Goal: Task Accomplishment & Management: Use online tool/utility

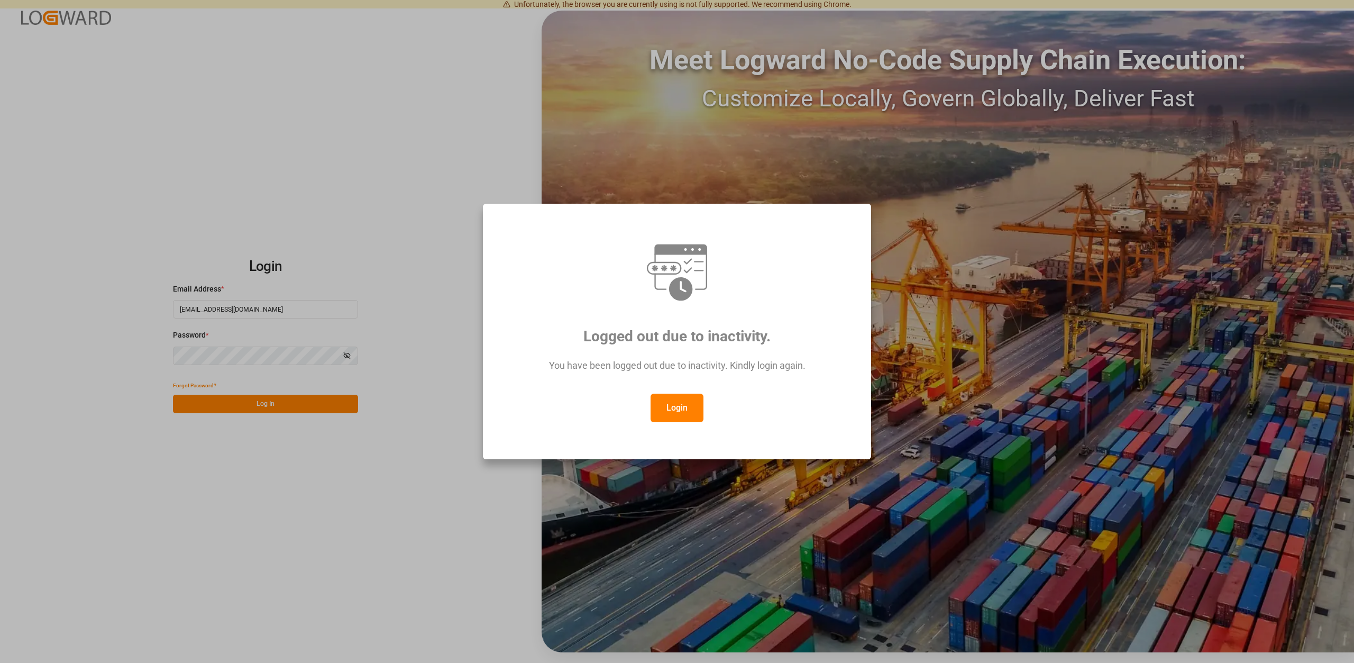
click at [375, 157] on div "Logged out due to inactivity. You have been logged out due to inactivity. Kindl…" at bounding box center [677, 331] width 1354 height 663
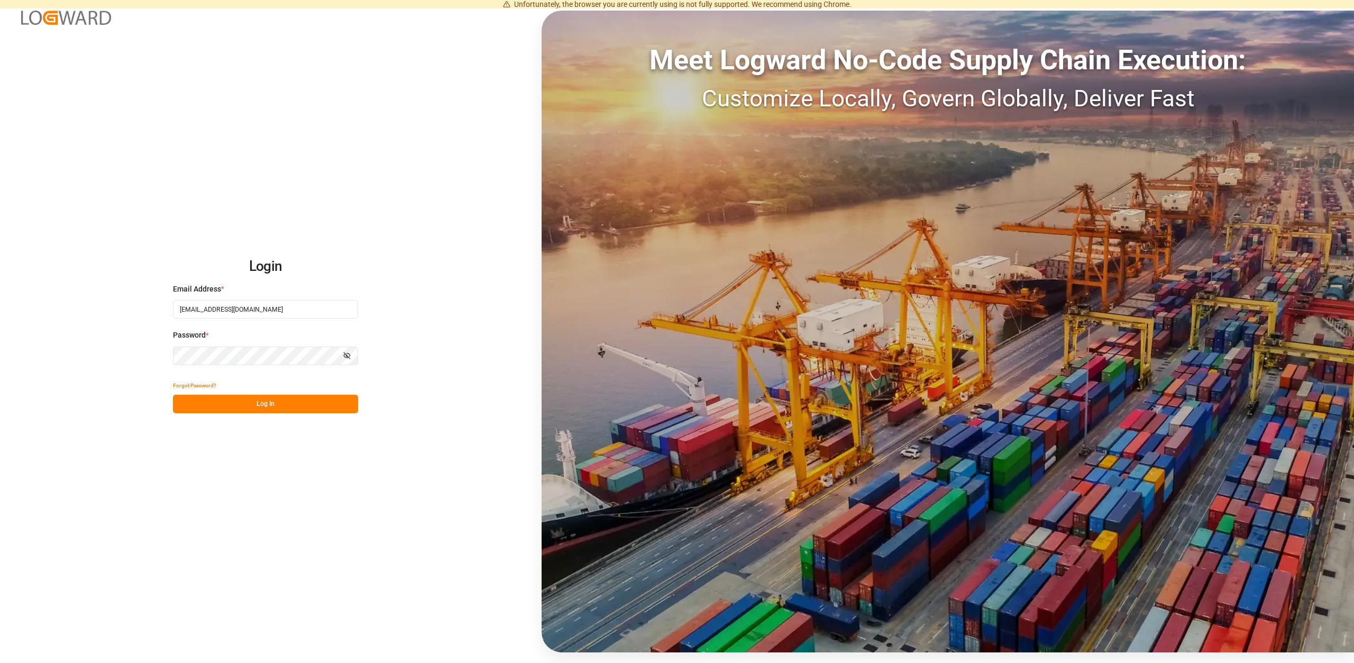
click at [396, 120] on div "Login Email Address * [EMAIL_ADDRESS][DOMAIN_NAME] Password * Show password For…" at bounding box center [677, 331] width 1354 height 663
click at [430, 94] on div "Login Email Address * [EMAIL_ADDRESS][DOMAIN_NAME] Password * Show password For…" at bounding box center [677, 331] width 1354 height 663
click at [272, 403] on button "Log In" at bounding box center [265, 403] width 185 height 19
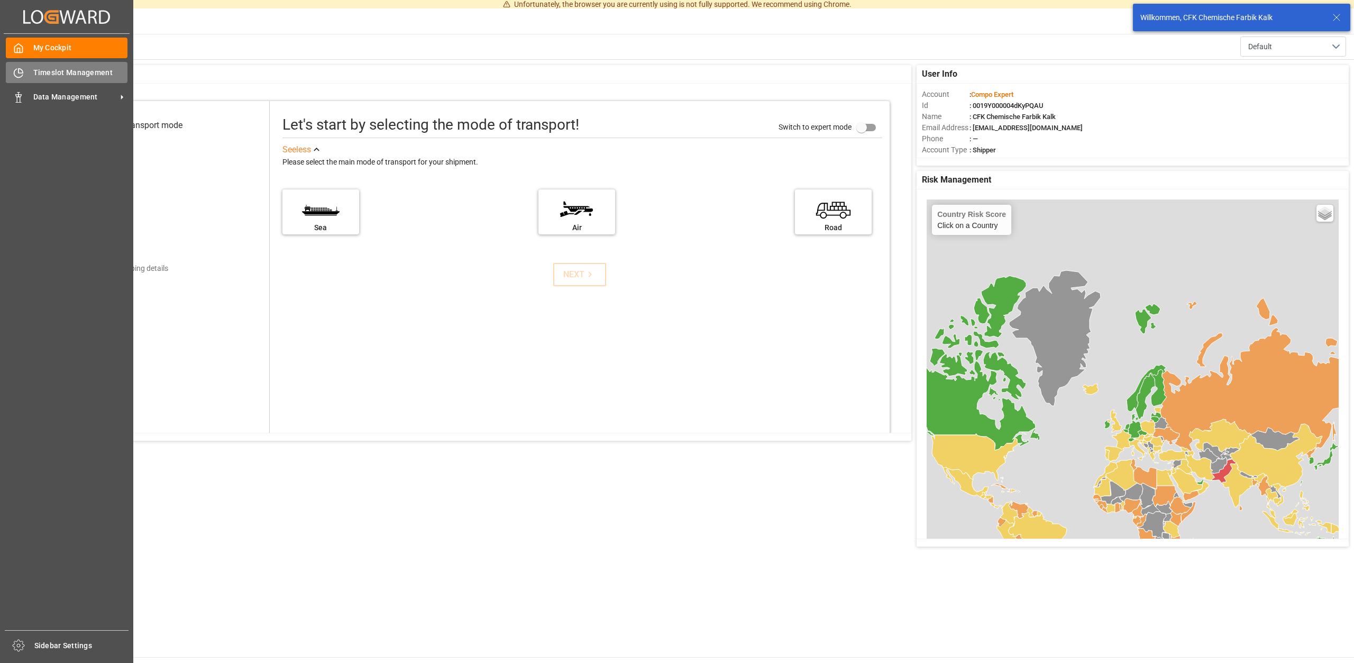
click at [60, 70] on span "Timeslot Management" at bounding box center [80, 72] width 95 height 11
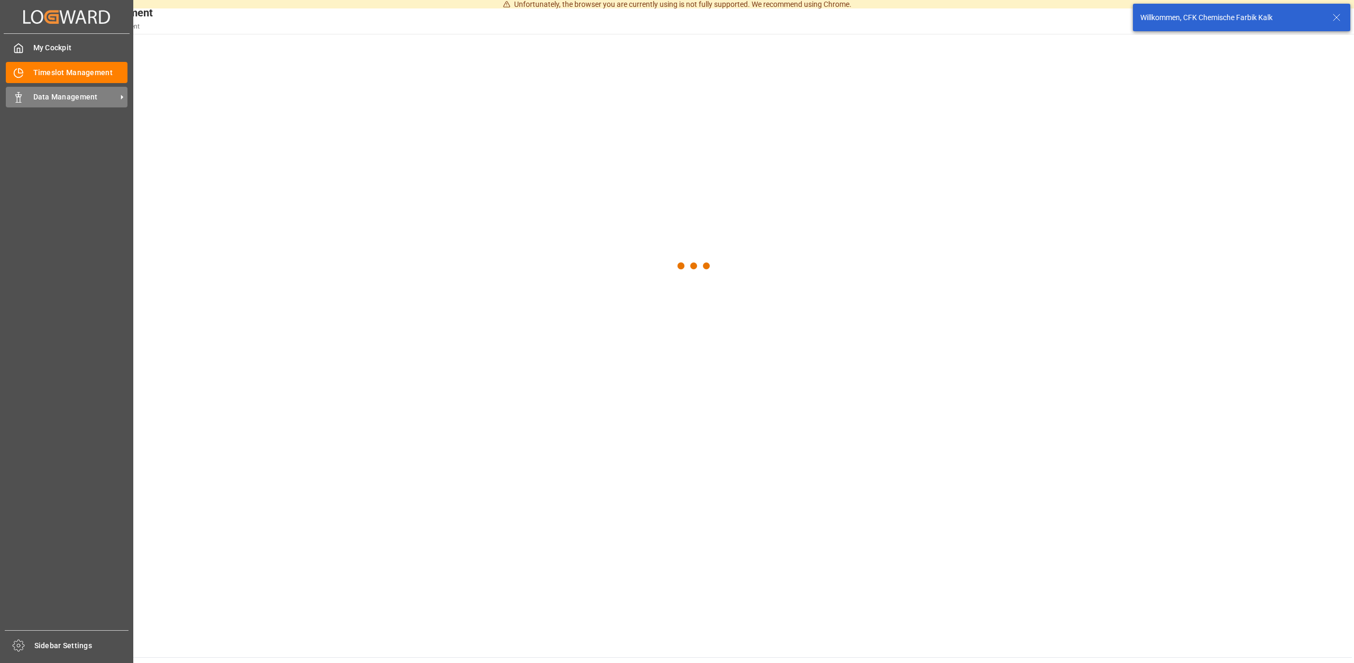
click at [54, 95] on span "Data Management" at bounding box center [75, 96] width 84 height 11
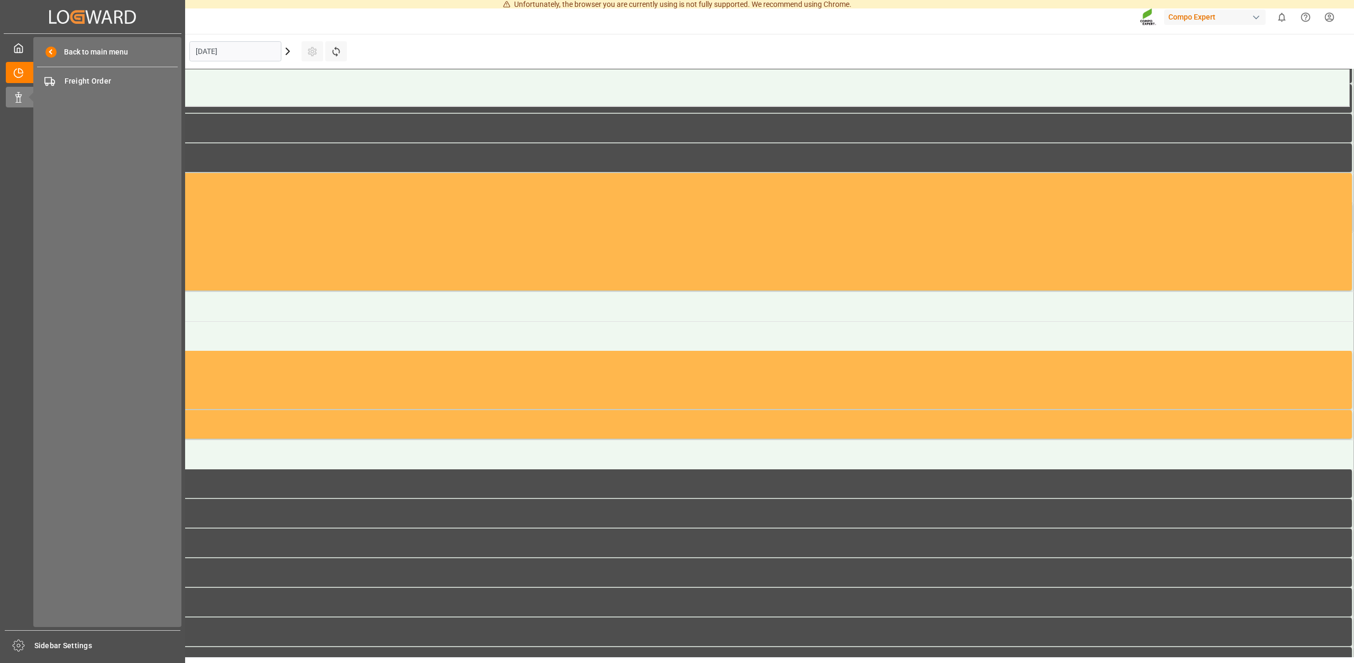
scroll to position [645, 0]
click at [20, 100] on icon at bounding box center [18, 97] width 11 height 11
click at [94, 77] on span "Freight Order" at bounding box center [122, 81] width 114 height 11
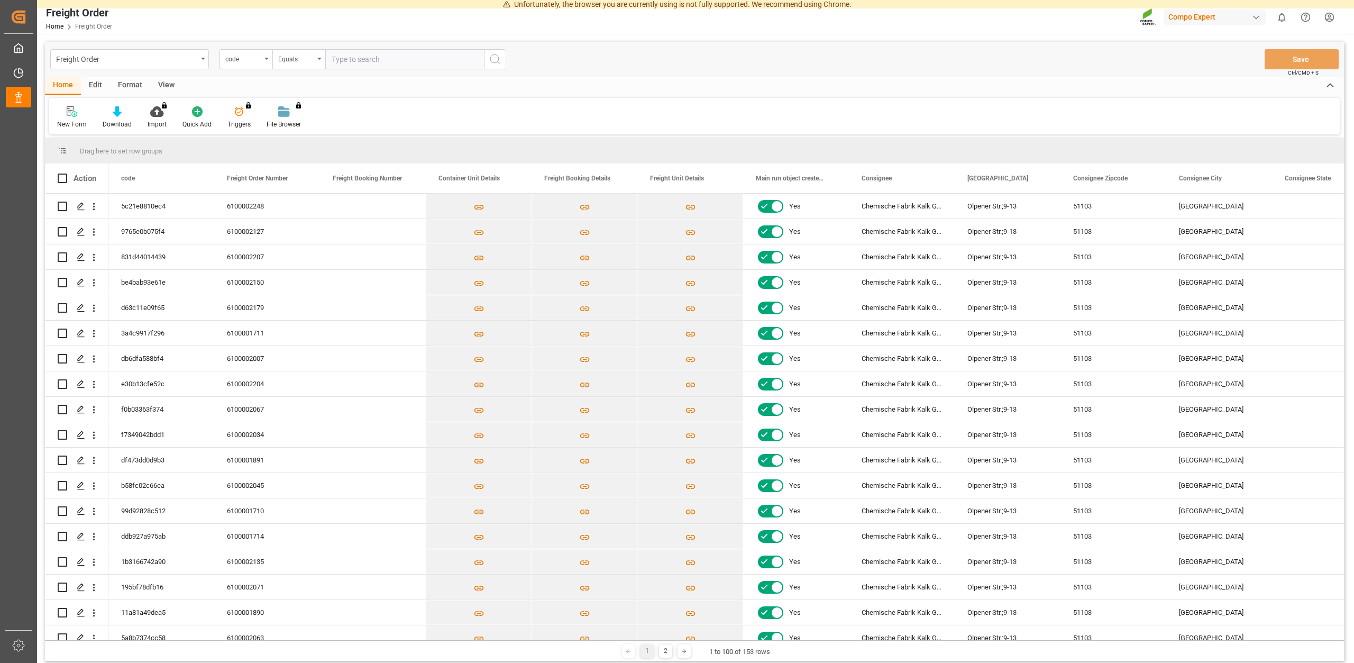
click at [262, 176] on span "Freight Order Number" at bounding box center [257, 178] width 61 height 7
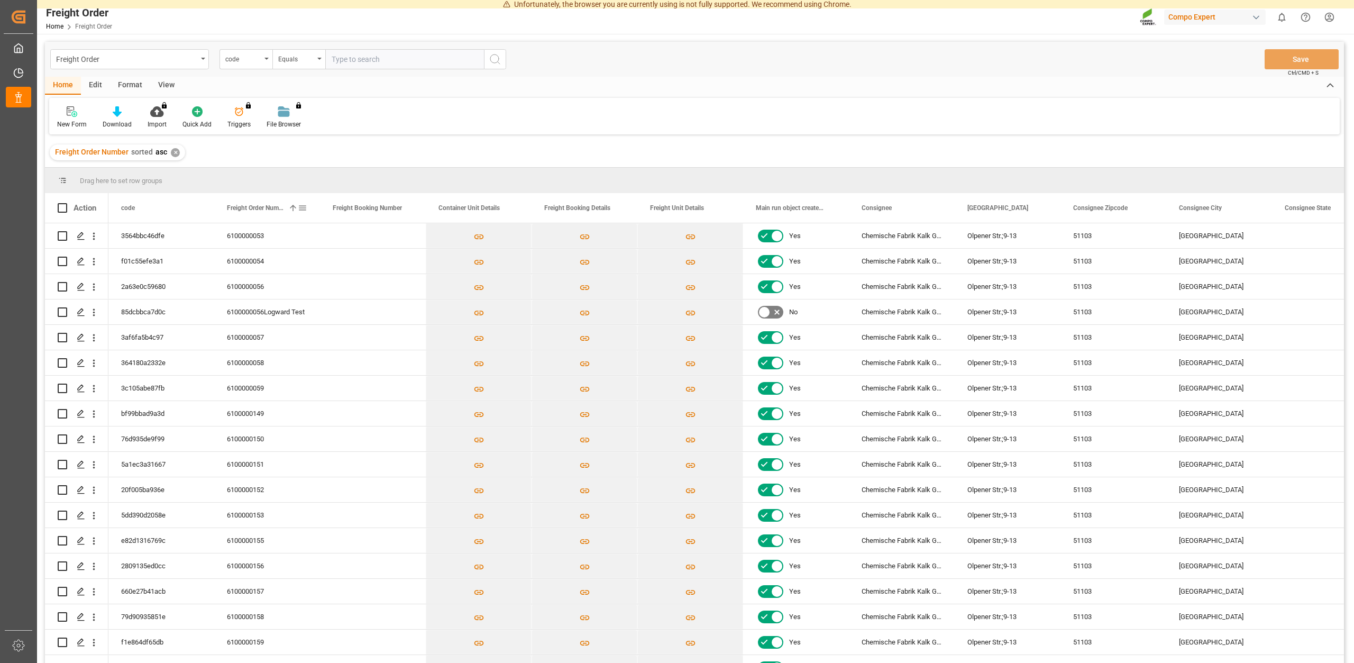
click at [254, 203] on div "Freight Order Number 1" at bounding box center [262, 208] width 71 height 30
click at [80, 464] on icon "Press SPACE to select this row." at bounding box center [81, 464] width 8 height 8
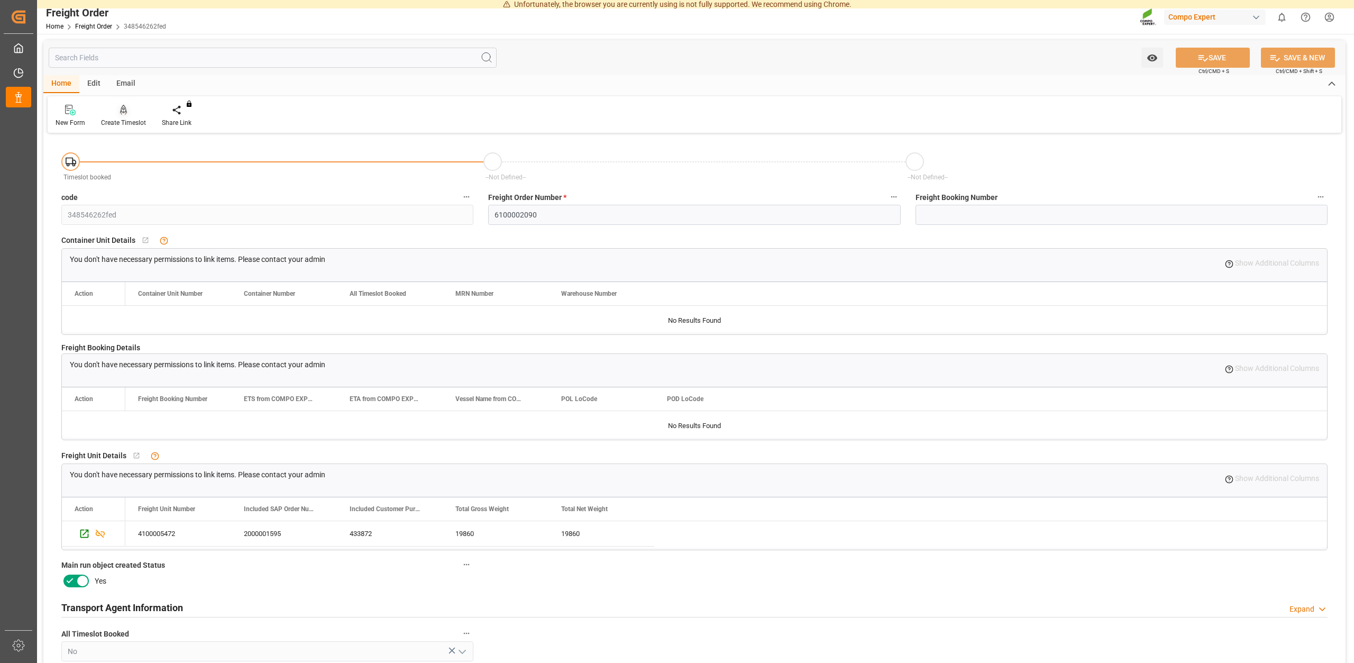
click at [133, 125] on div "Create Timeslot" at bounding box center [123, 123] width 45 height 10
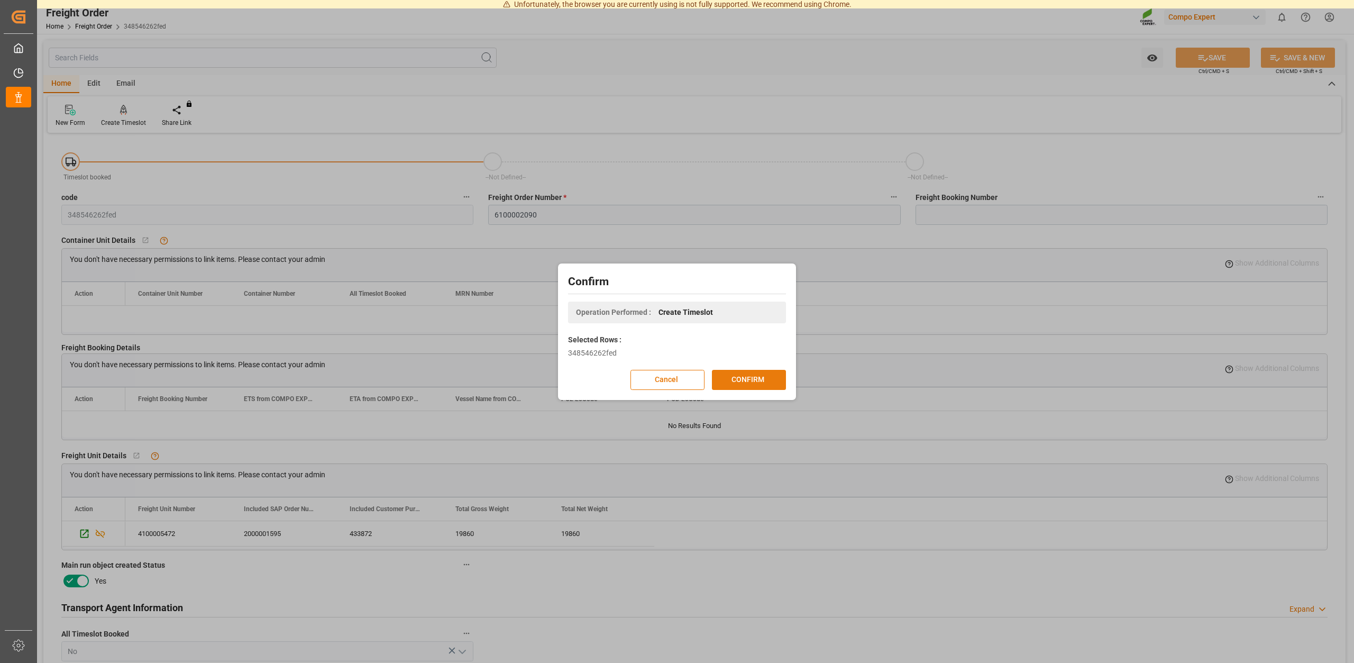
click at [731, 380] on button "CONFIRM" at bounding box center [749, 380] width 74 height 20
click at [936, 291] on div "Confirm Operation Performed : Create Timeslot Selected Rows : 348546262fed Canc…" at bounding box center [677, 331] width 1354 height 663
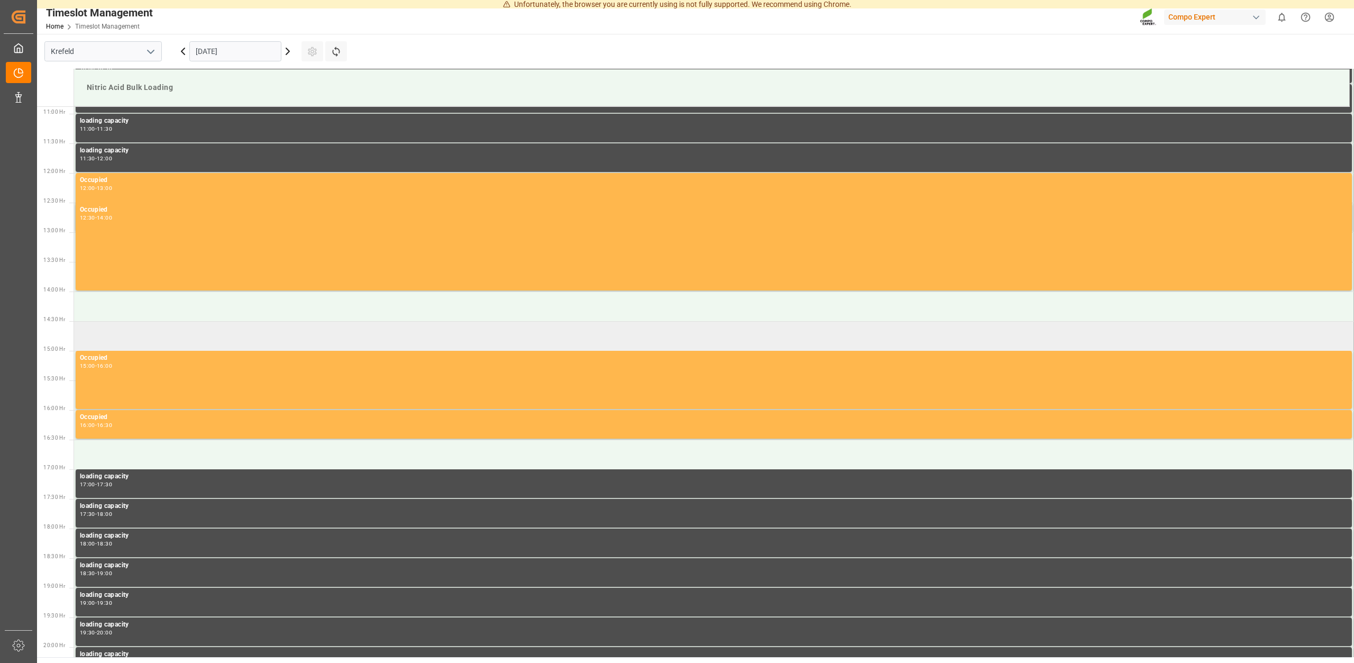
scroll to position [645, 0]
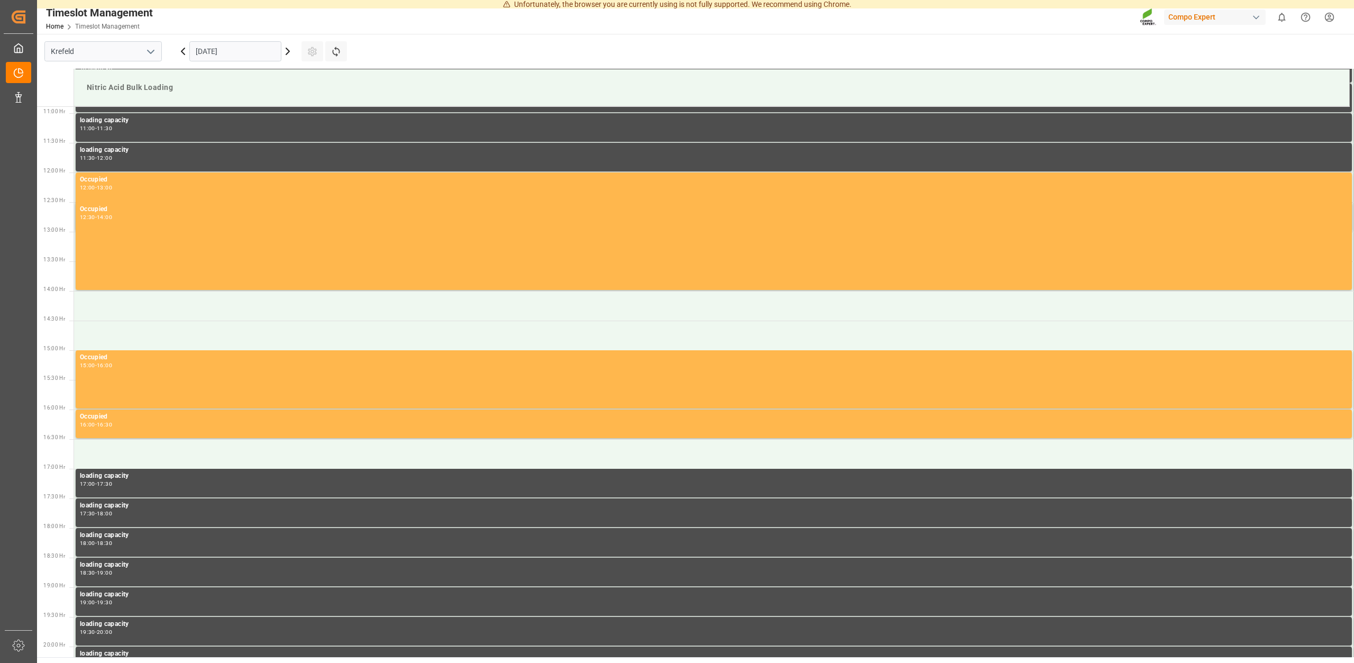
click at [292, 53] on div "[DATE]" at bounding box center [235, 51] width 132 height 35
click at [289, 53] on icon at bounding box center [287, 51] width 13 height 13
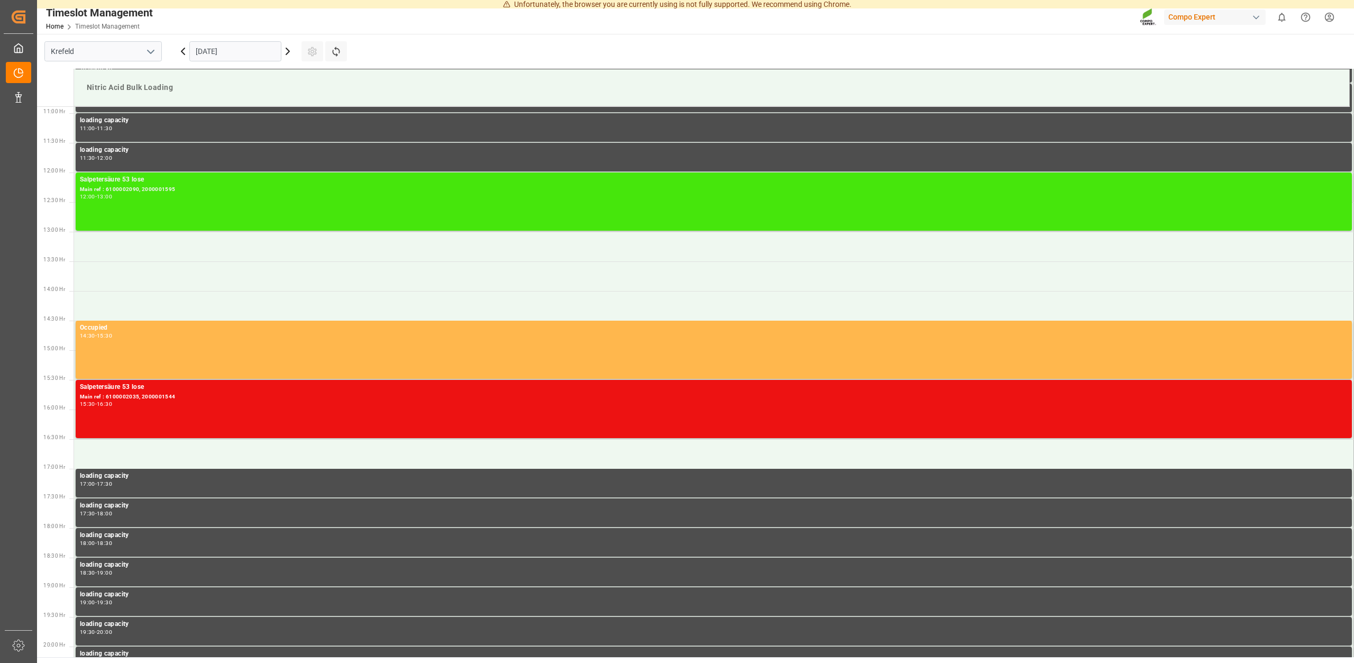
click at [174, 185] on div "Salpetersäure 53 lose" at bounding box center [714, 180] width 1268 height 11
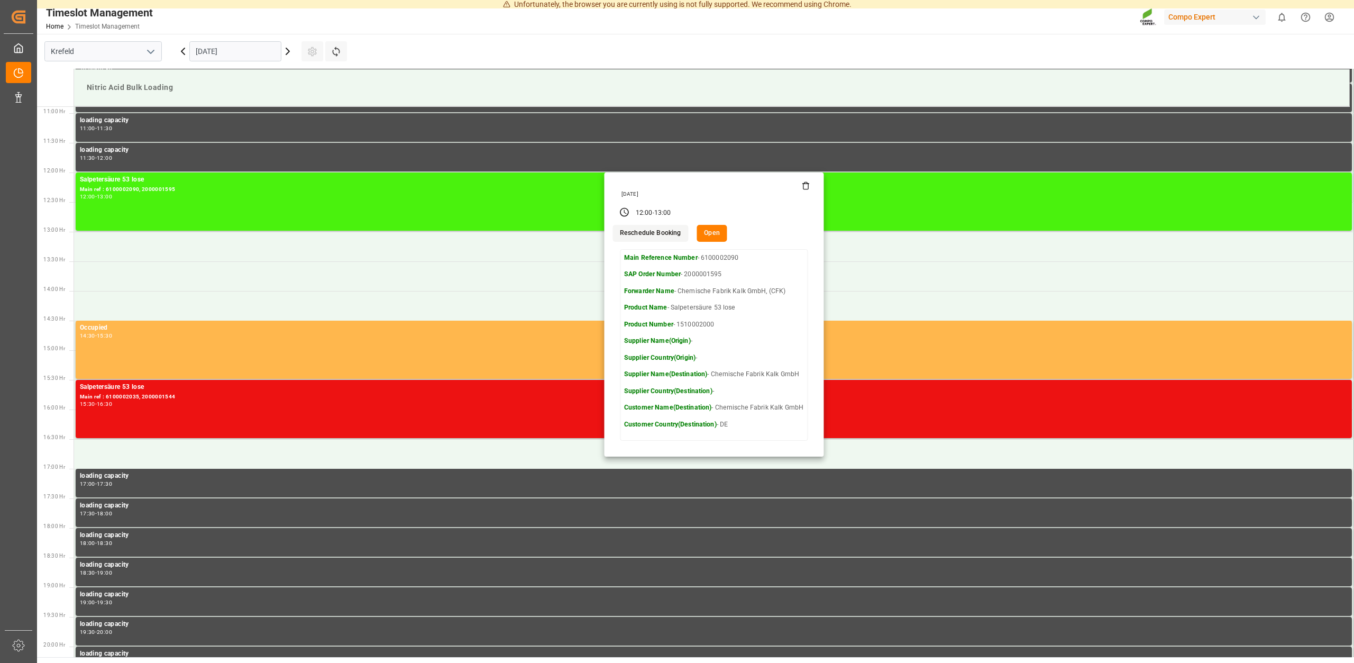
click at [807, 188] on icon at bounding box center [806, 185] width 8 height 8
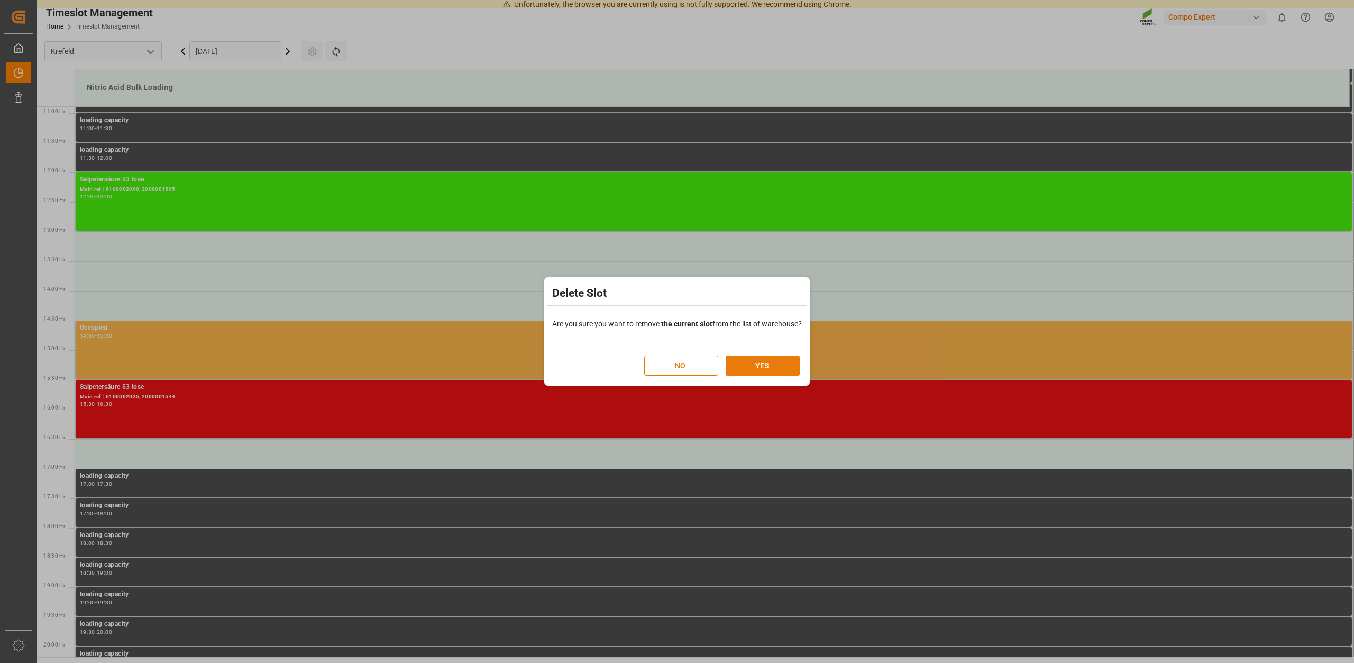
click at [749, 360] on button "YES" at bounding box center [763, 365] width 74 height 20
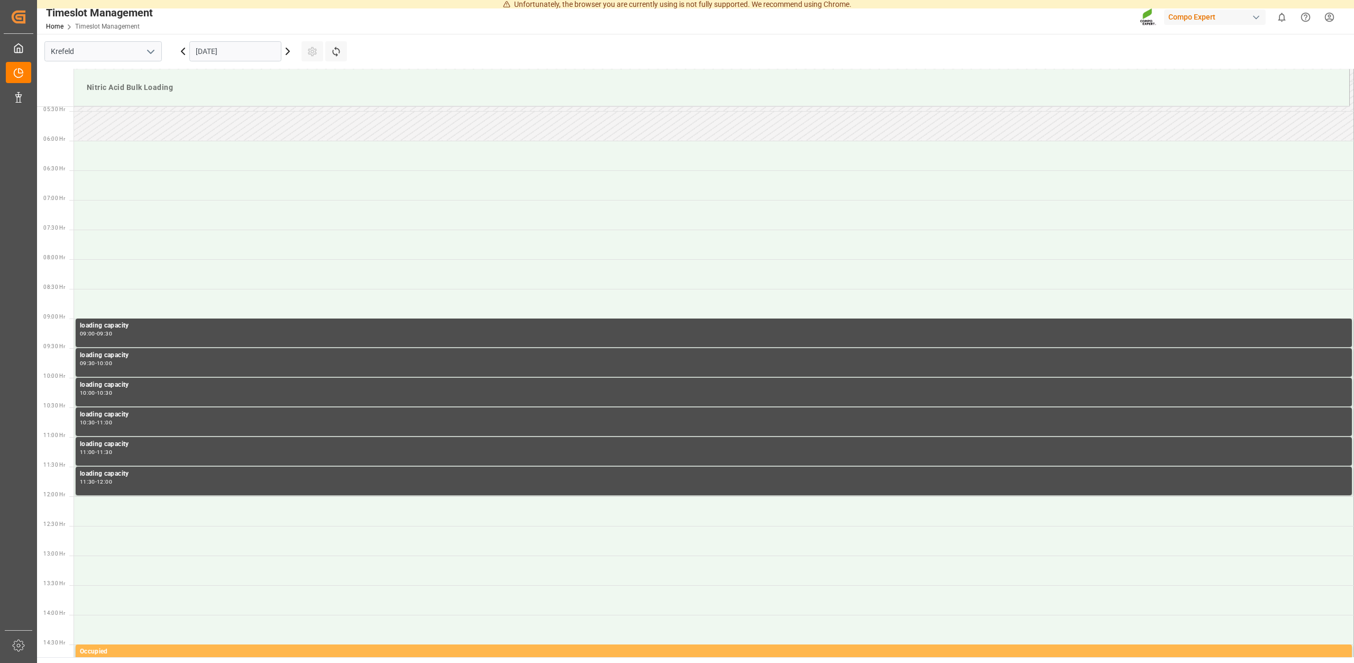
scroll to position [0, 0]
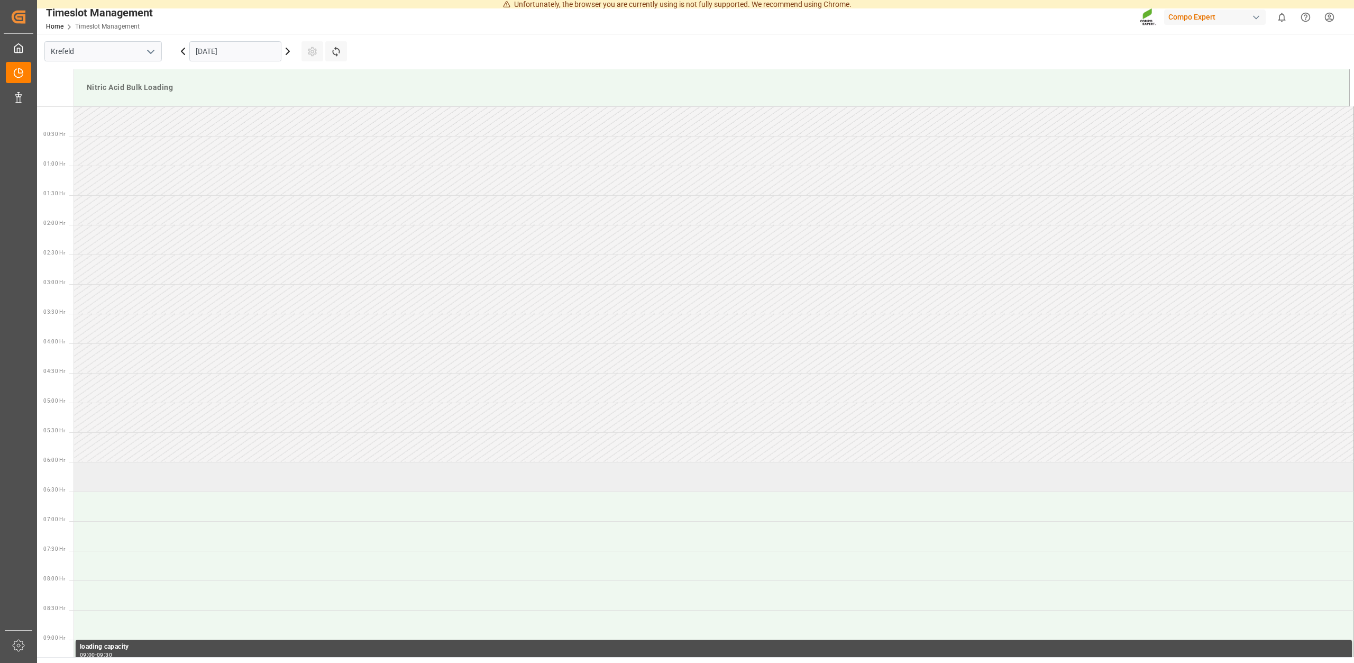
click at [158, 473] on td at bounding box center [714, 477] width 1280 height 30
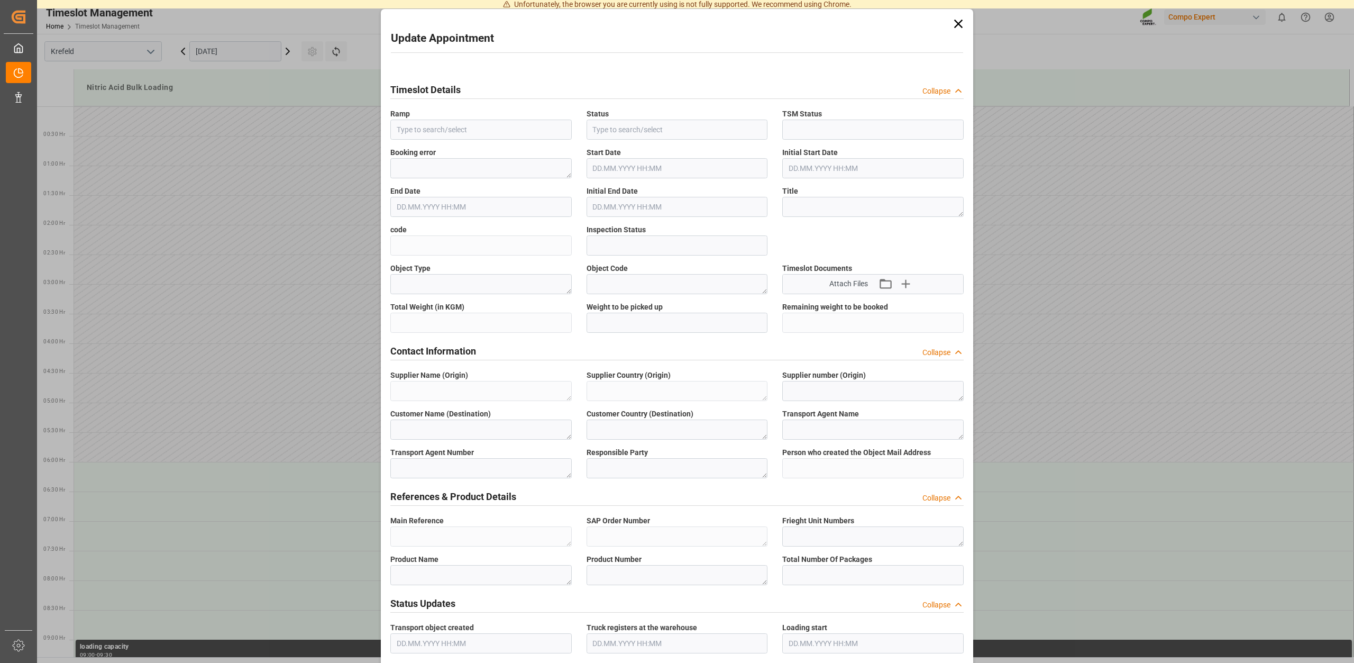
type input "Nitric Acid Bulk Loading"
type input "Shipment start"
type input "Completed"
type input "11a0cb3c6ebf"
type input "Open"
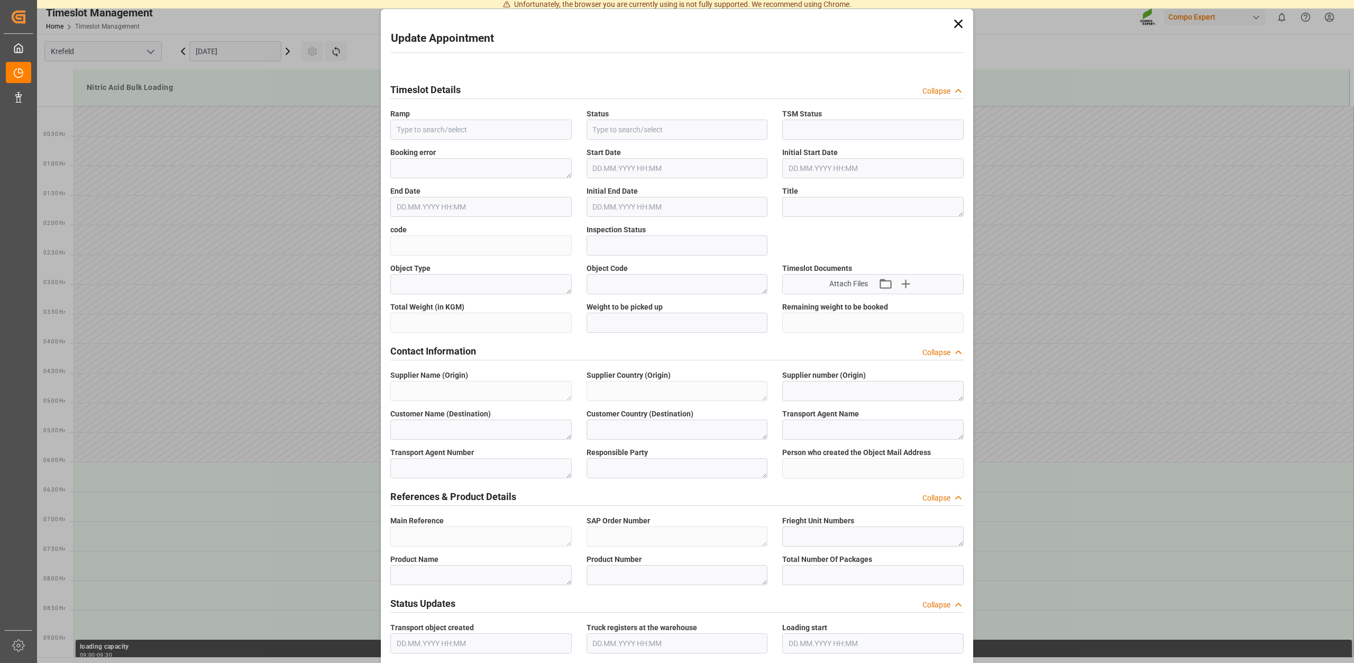
type textarea "Main-Run"
type textarea "SP_KREF"
type textarea "Chemische Fabrik Kalk GmbH"
type textarea "DE"
type textarea "Chemische Fabrik Kalk GmbH, (CFK)"
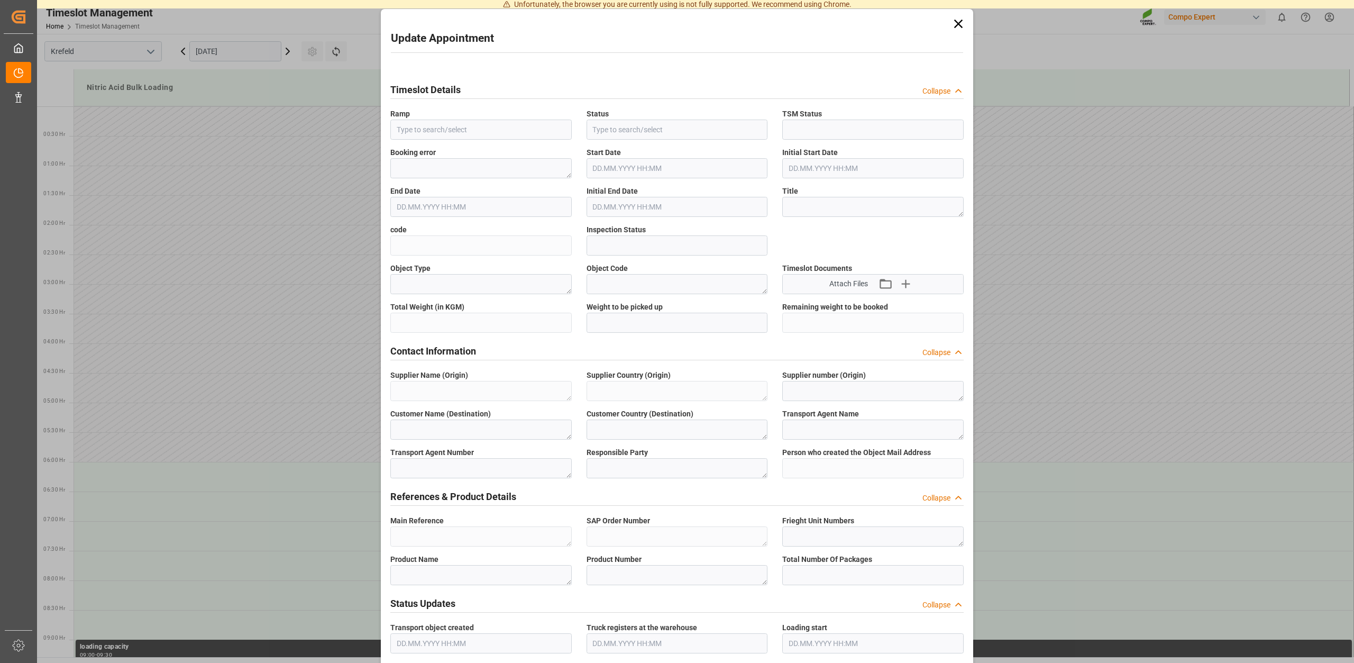
type textarea "5355955"
type textarea "Compo Expert"
type input "Thorsten.Meier@compo-expert.com"
type textarea "6100002090"
type textarea "2000001595"
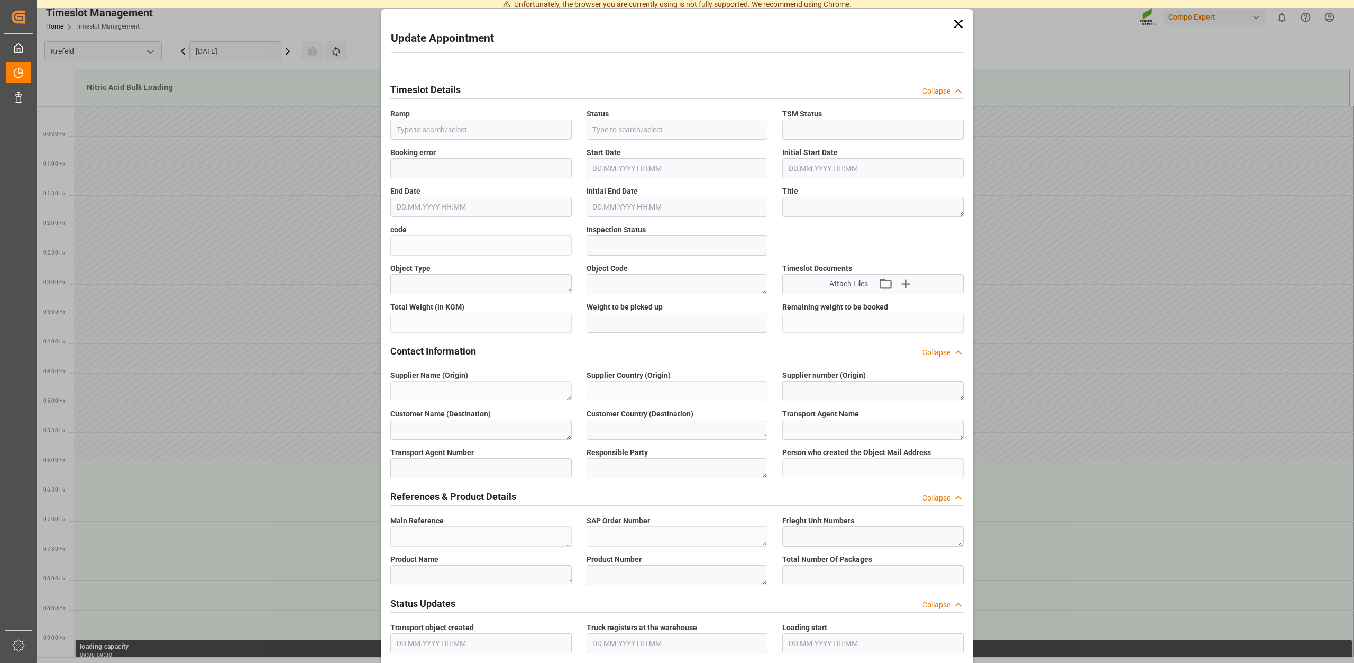
type textarea "4100005472"
type textarea "Salpetersäure 53 lose"
type textarea "1510002000"
type textarea "Z100"
type textarea "3500"
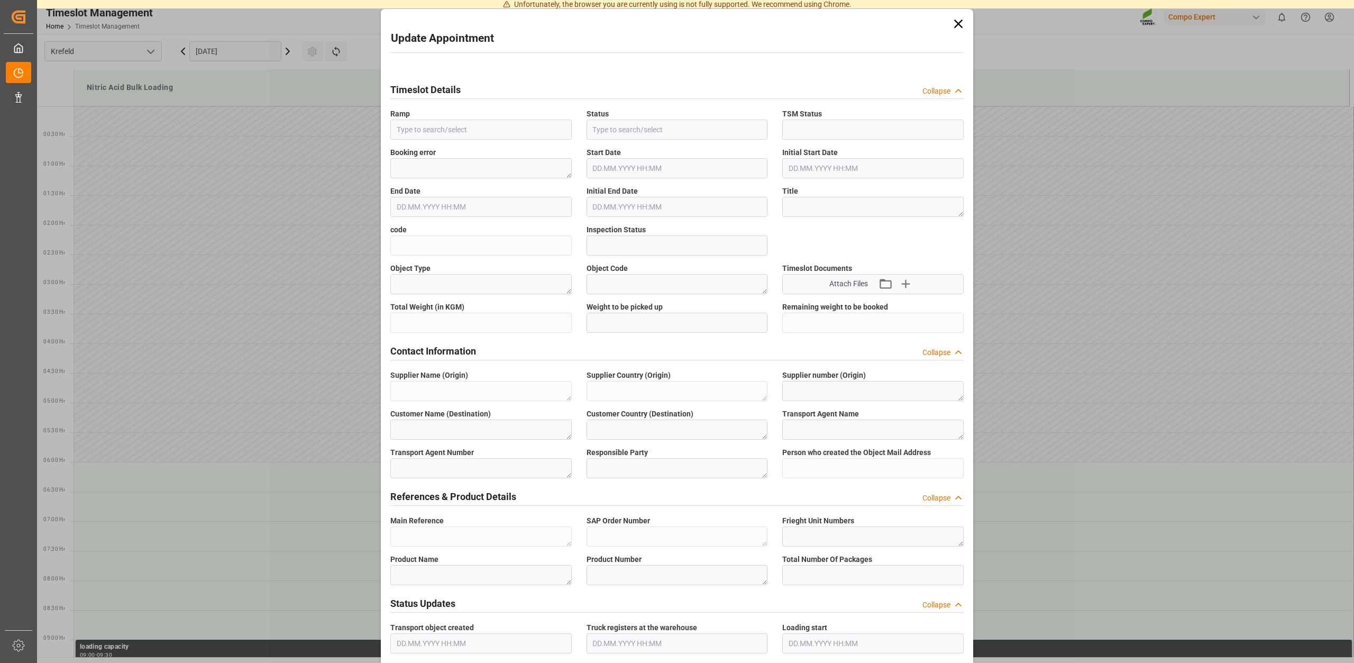
type input "6100002090"
type input "19860"
type input "0"
type input "30.09.2025 06:00"
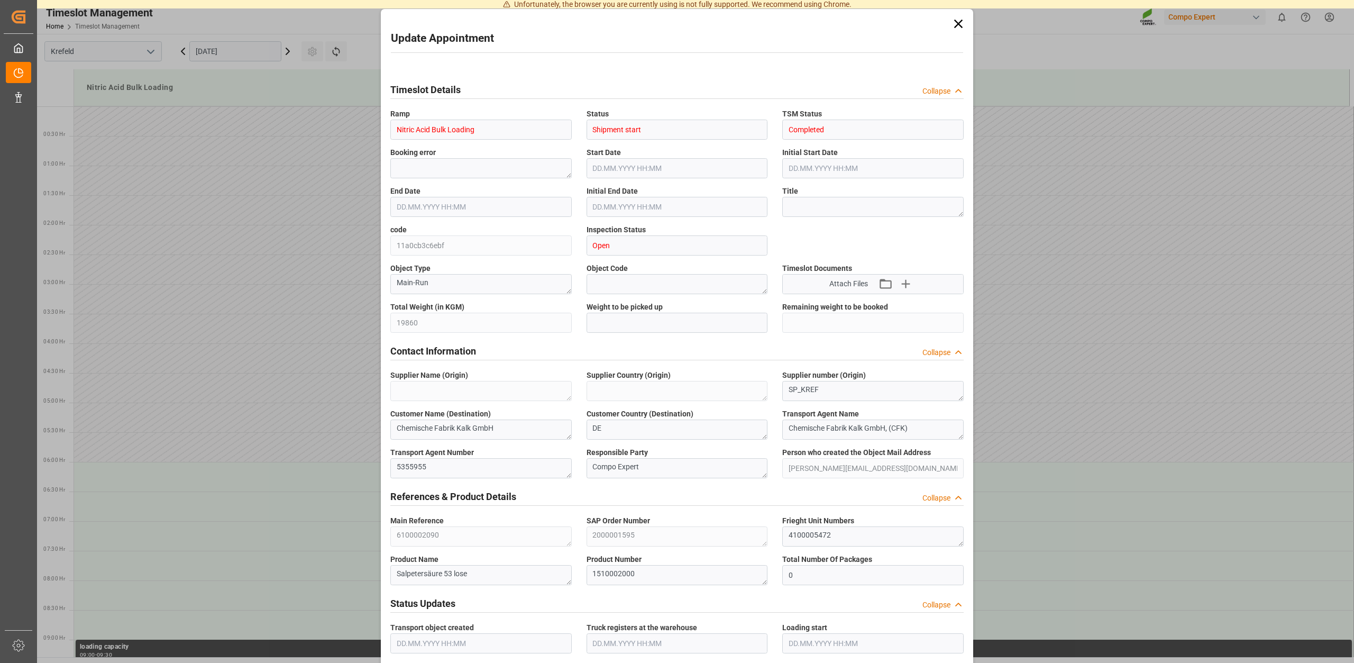
type input "30.09.2025 06:30"
type input "17.09.2025 14:39"
type input "22.09.2025 10:10"
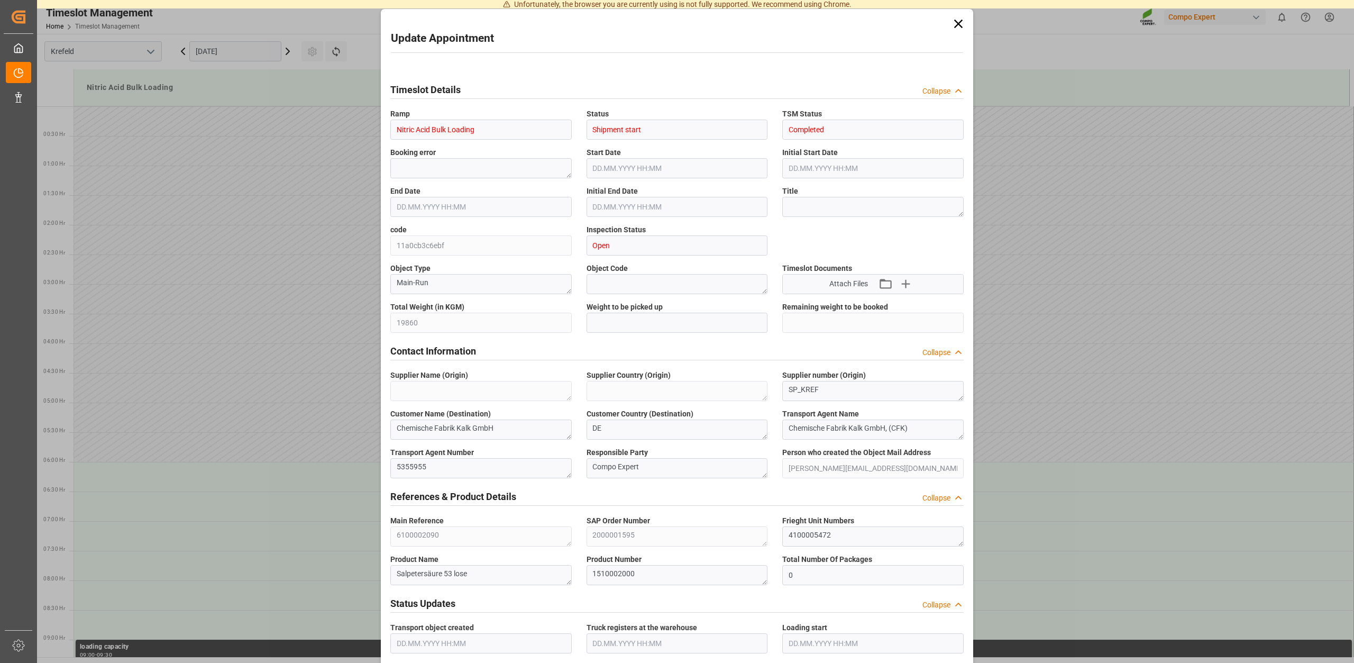
type input "22.09.2025 10:10"
type input "29.09.2025 10:06"
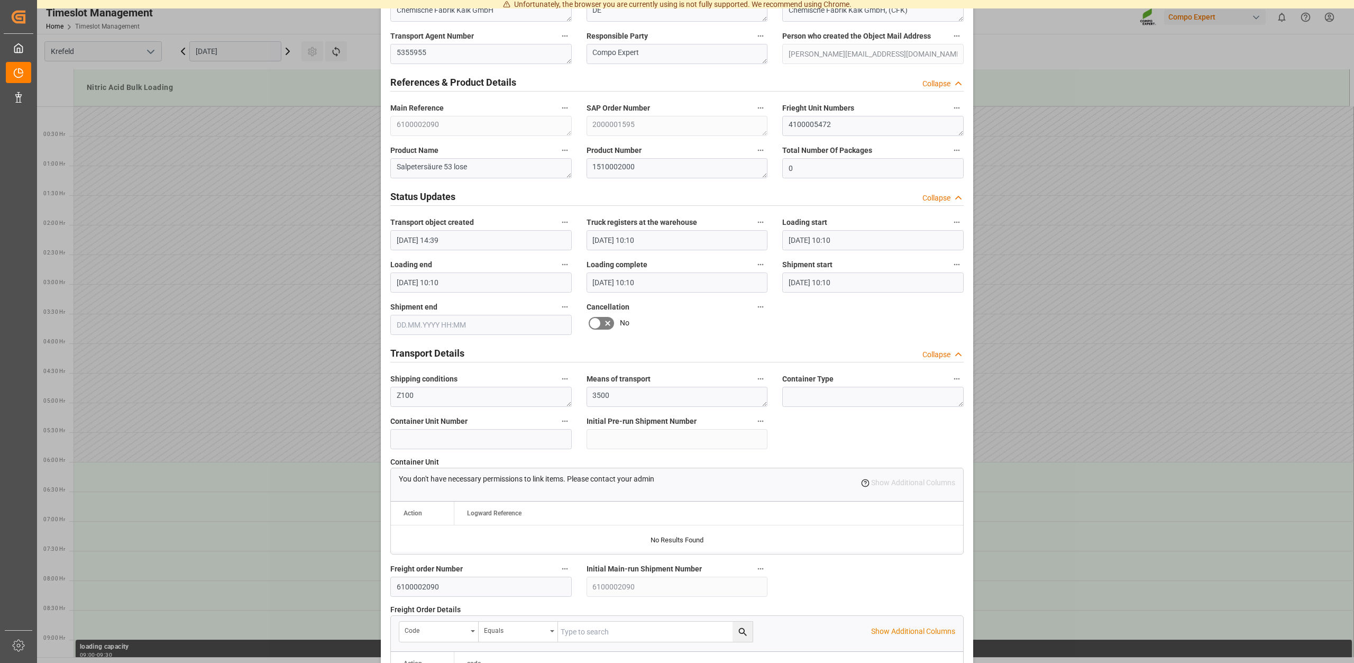
scroll to position [803, 0]
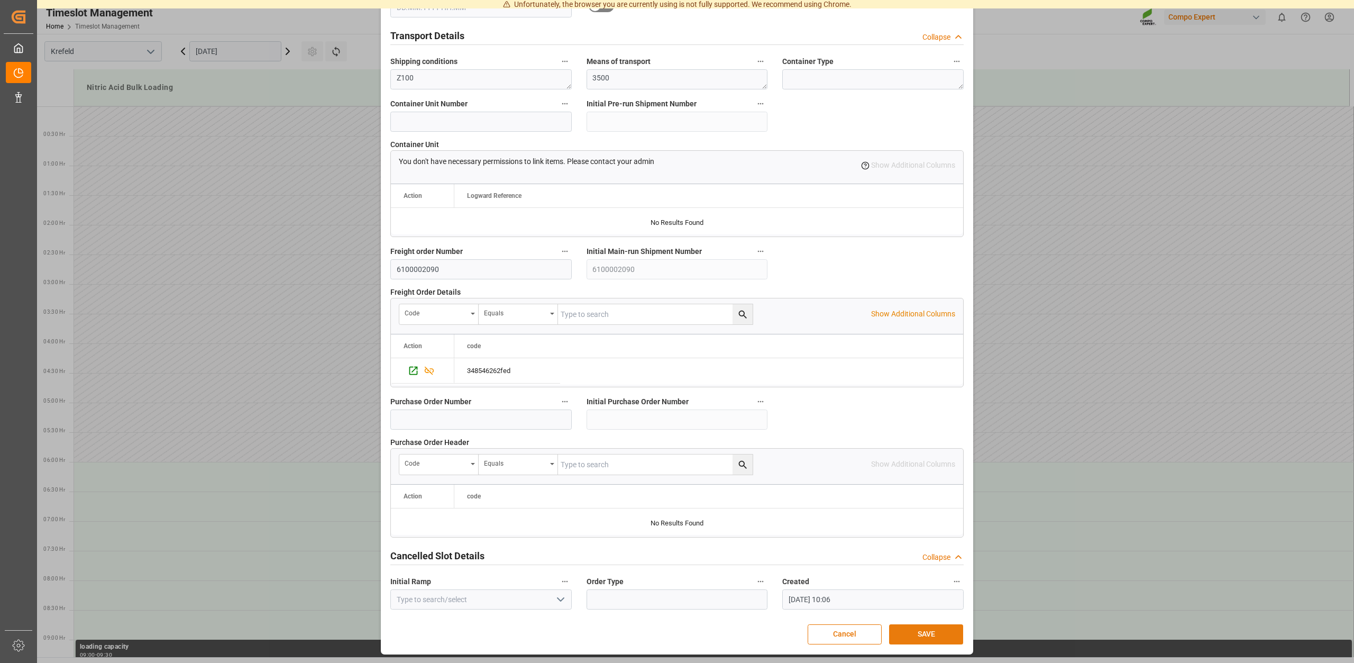
click at [907, 628] on button "SAVE" at bounding box center [926, 634] width 74 height 20
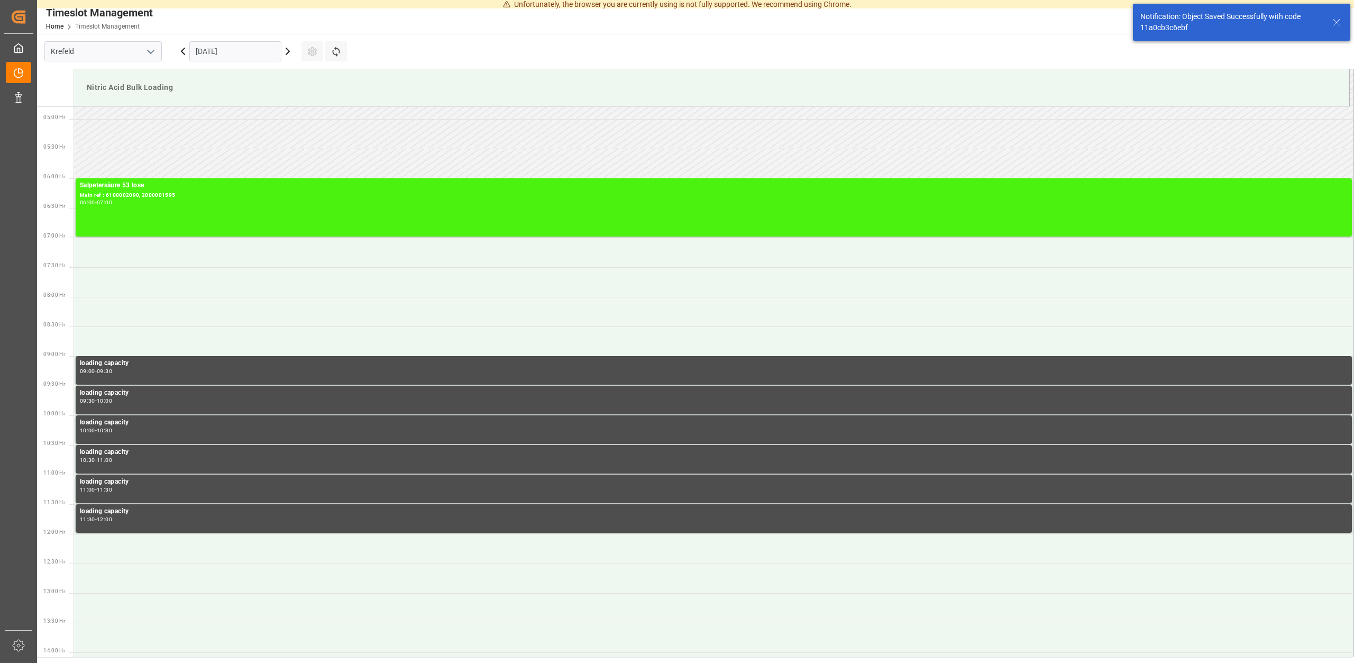
scroll to position [289, 0]
